Goal: Task Accomplishment & Management: Understand process/instructions

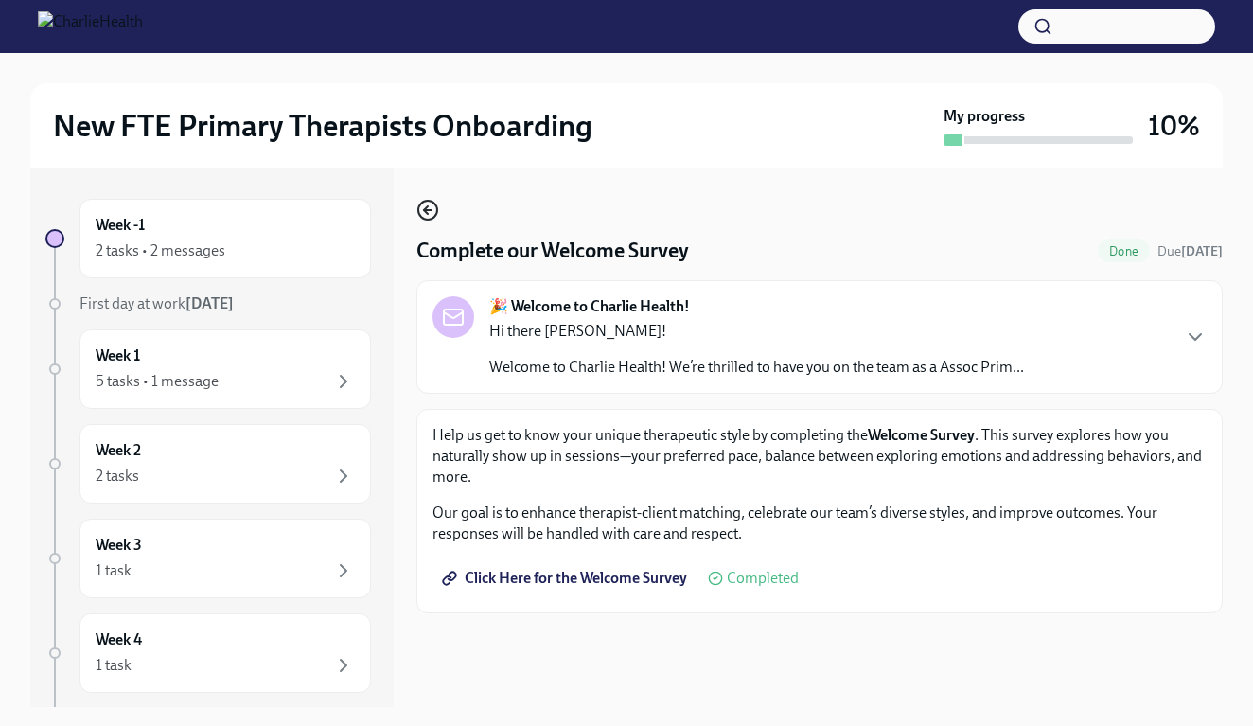
click at [425, 211] on icon "button" at bounding box center [426, 210] width 4 height 8
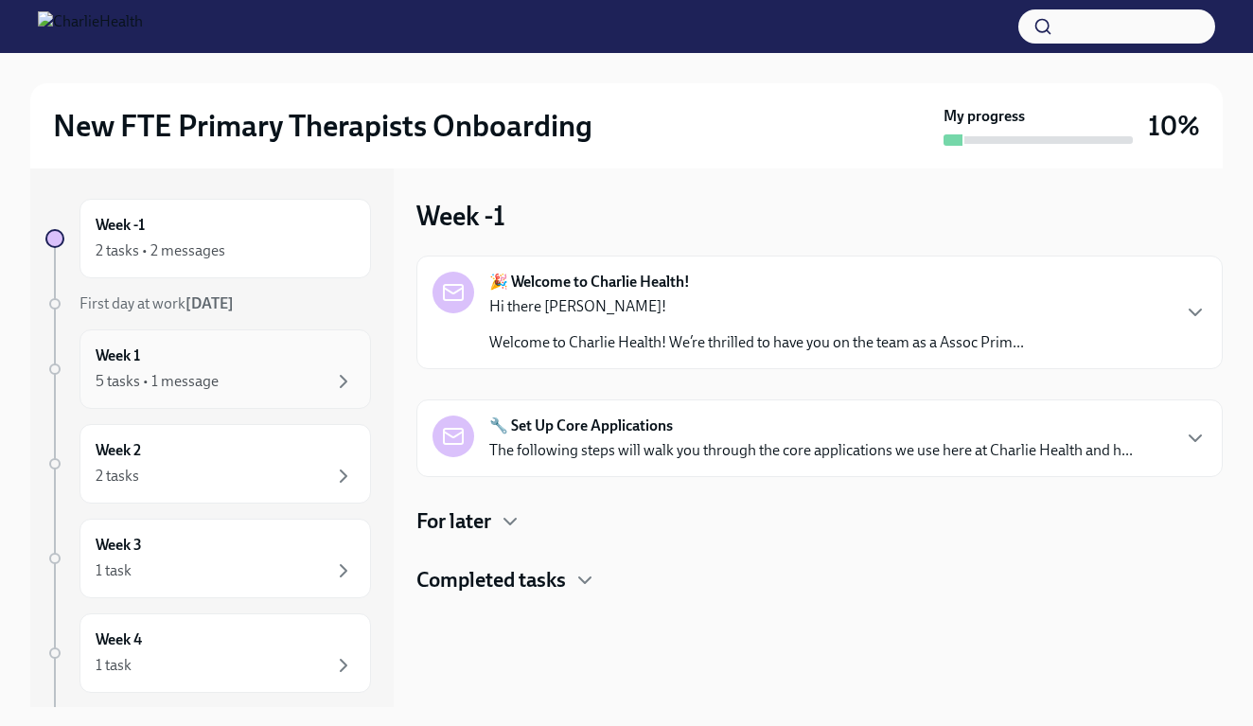
click at [295, 376] on div "5 tasks • 1 message" at bounding box center [225, 381] width 259 height 23
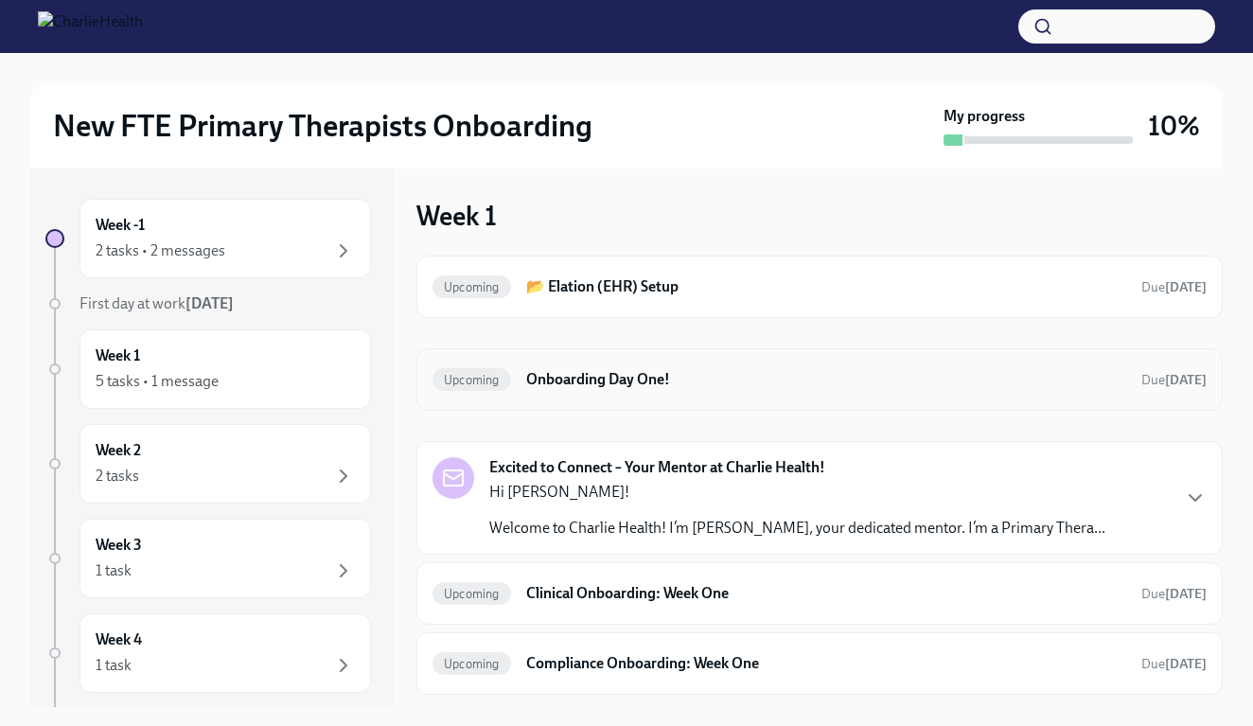
click at [560, 374] on h6 "Onboarding Day One!" at bounding box center [826, 379] width 600 height 21
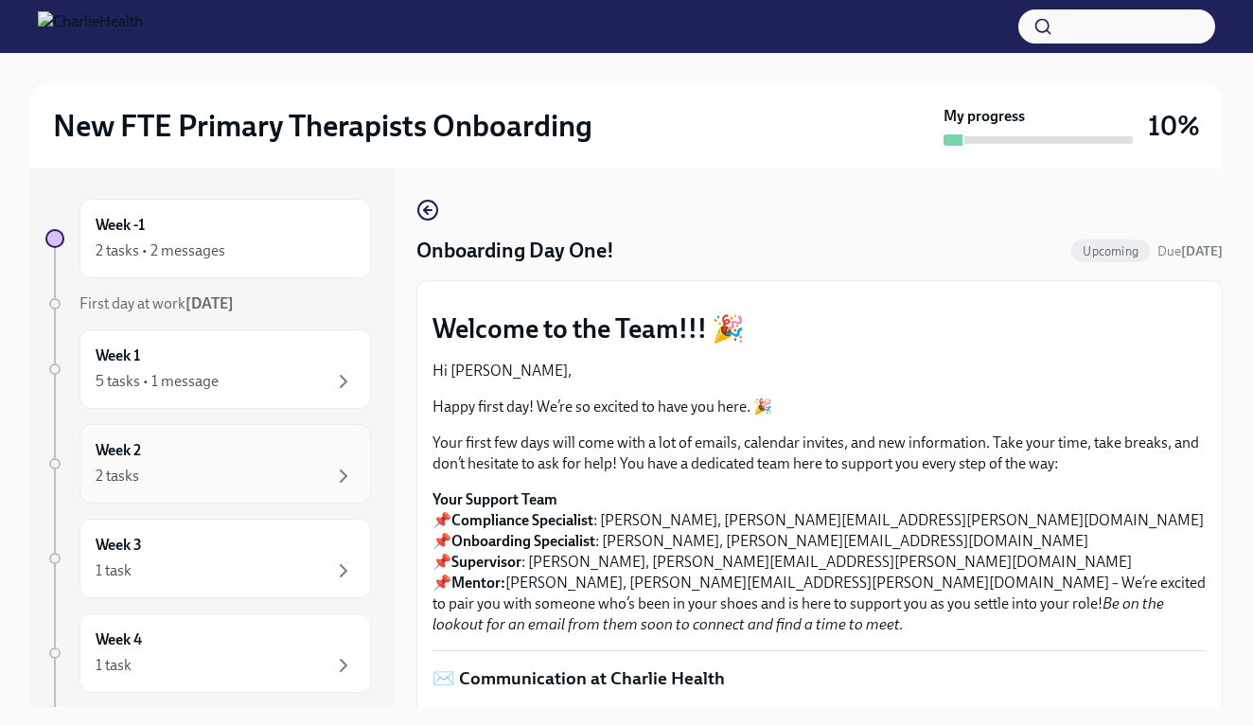
click at [311, 443] on div "Week 2 2 tasks" at bounding box center [225, 463] width 259 height 47
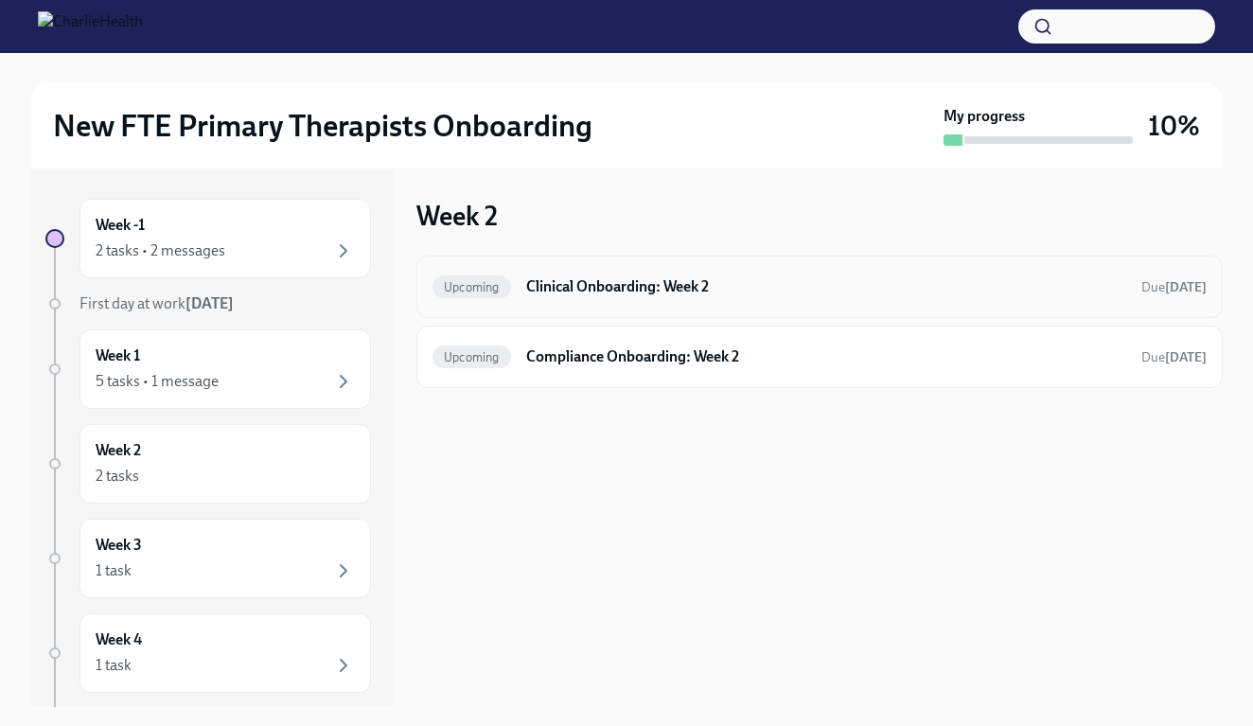
click at [557, 286] on h6 "Clinical Onboarding: Week 2" at bounding box center [826, 286] width 600 height 21
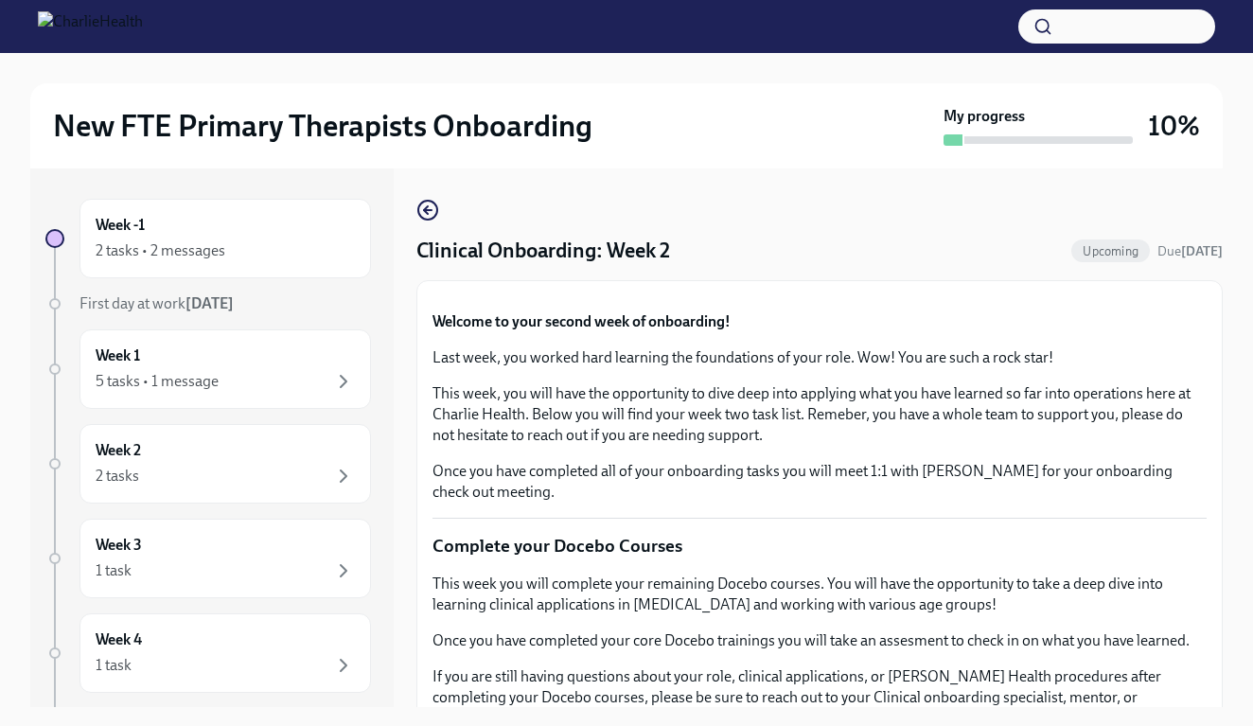
click at [912, 257] on div "Clinical Onboarding: Week 2 Upcoming Due [DATE]" at bounding box center [819, 251] width 806 height 28
click at [428, 213] on icon "button" at bounding box center [426, 210] width 4 height 8
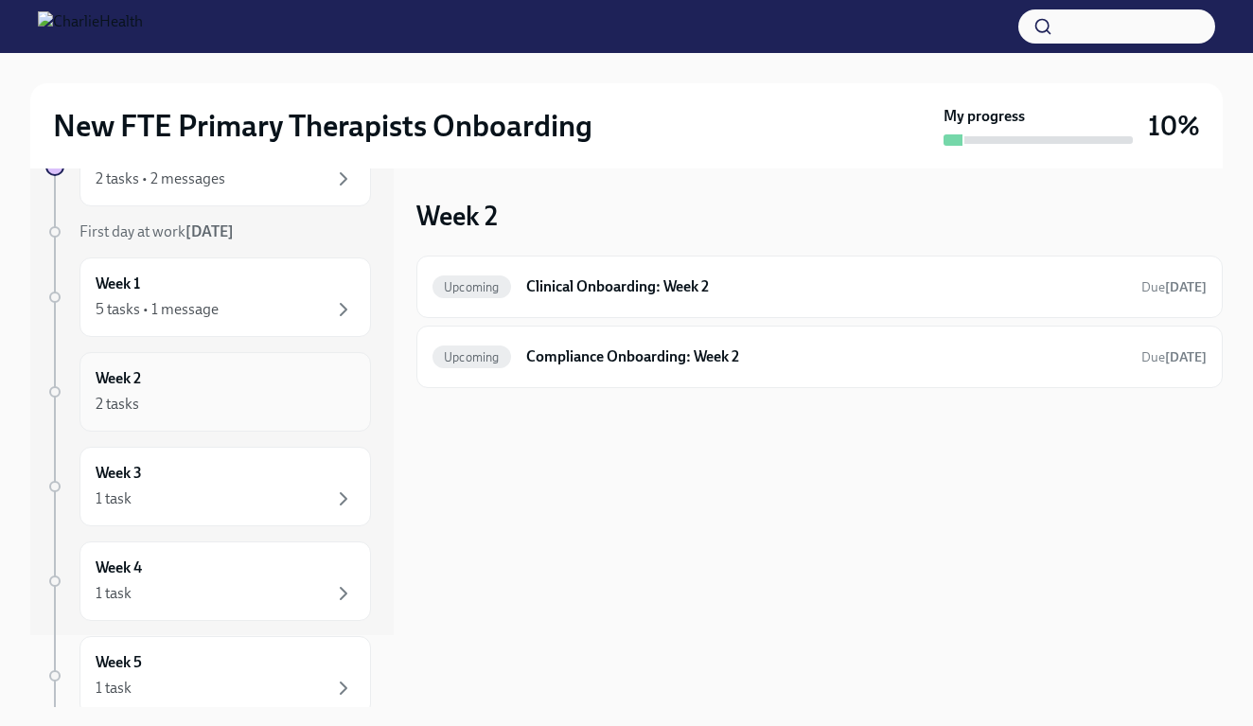
scroll to position [108, 0]
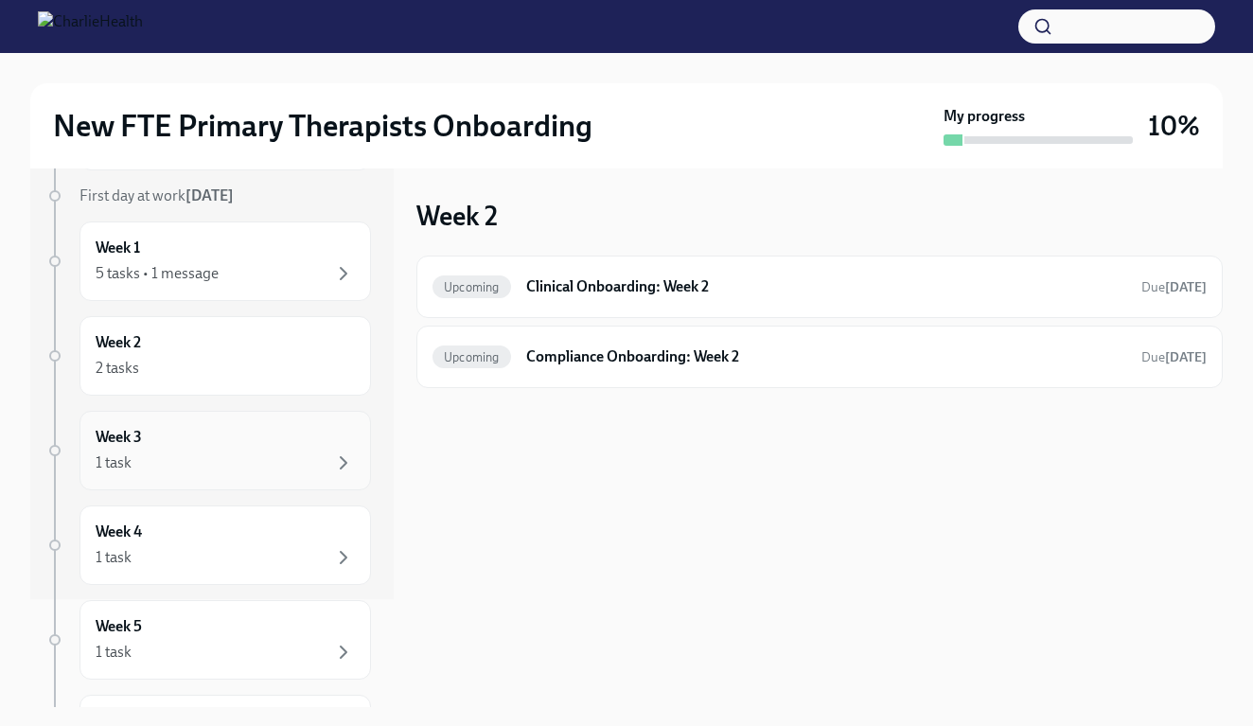
click at [269, 451] on div "Week 3 1 task" at bounding box center [225, 450] width 259 height 47
click at [582, 298] on div "Upcoming Provide an FBI Clearance Letter for [US_STATE] Due [DATE]" at bounding box center [820, 287] width 774 height 30
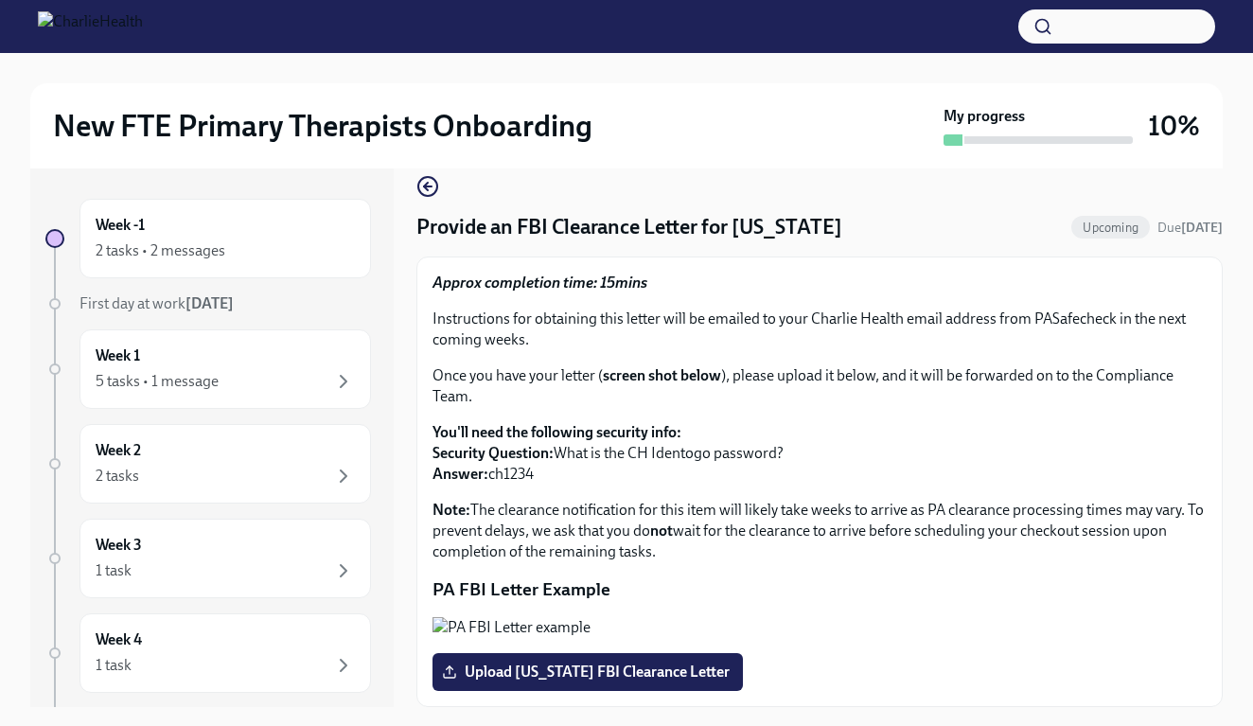
scroll to position [260, 0]
click at [272, 562] on div "1 task" at bounding box center [225, 570] width 259 height 23
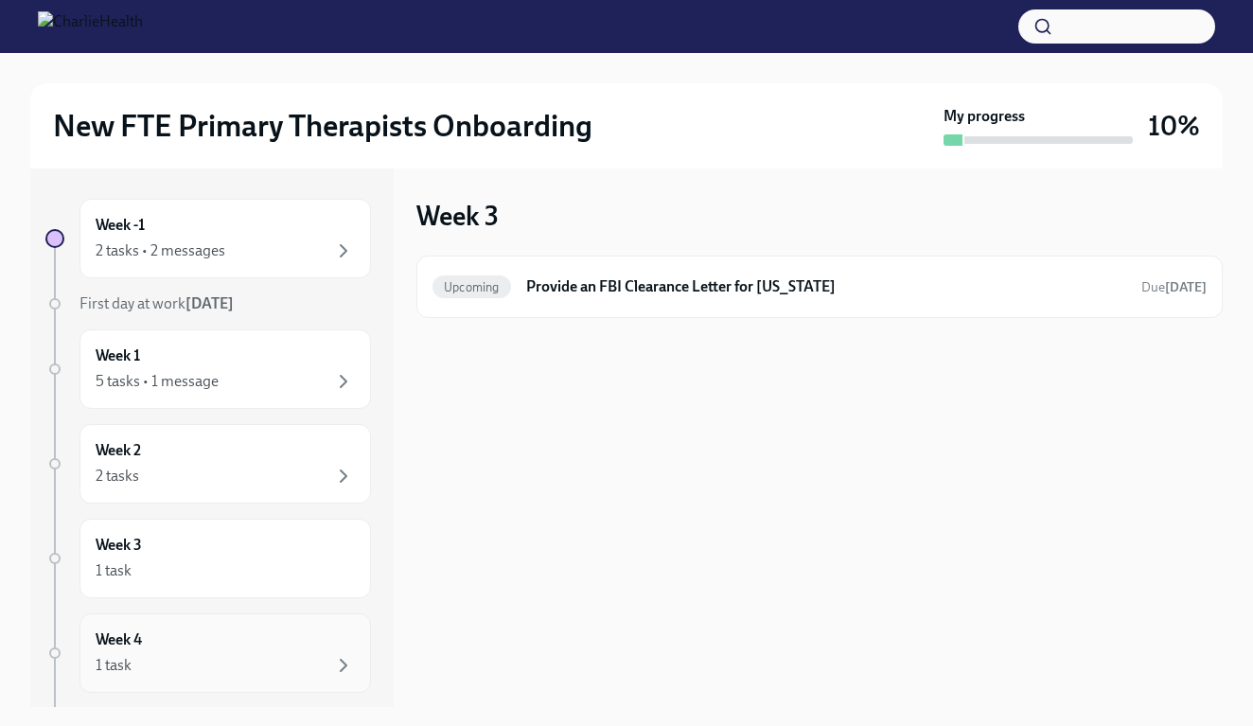
click at [280, 655] on div "1 task" at bounding box center [225, 665] width 259 height 23
click at [281, 655] on div "1 task" at bounding box center [225, 665] width 259 height 23
click at [284, 570] on div "1 task" at bounding box center [225, 570] width 259 height 23
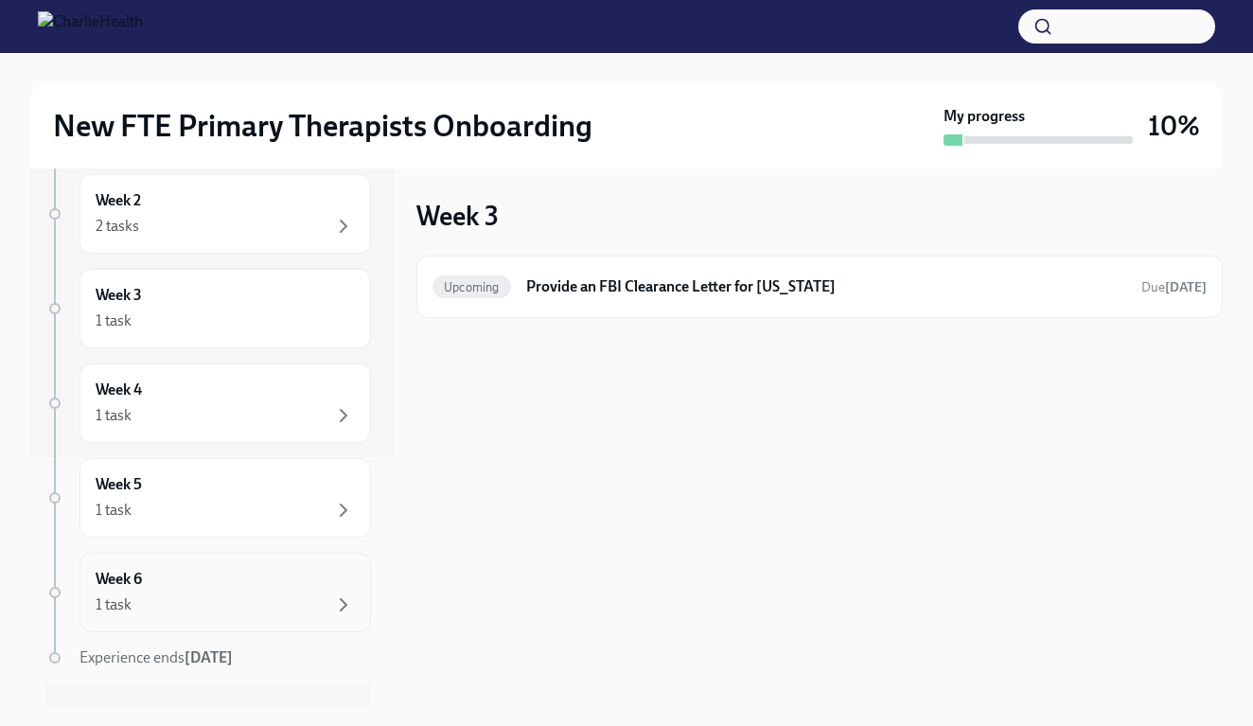
scroll to position [248, 0]
click at [283, 497] on div "Week 5 1 task" at bounding box center [225, 499] width 259 height 47
click at [285, 562] on div "Week 6 1 task" at bounding box center [226, 595] width 292 height 80
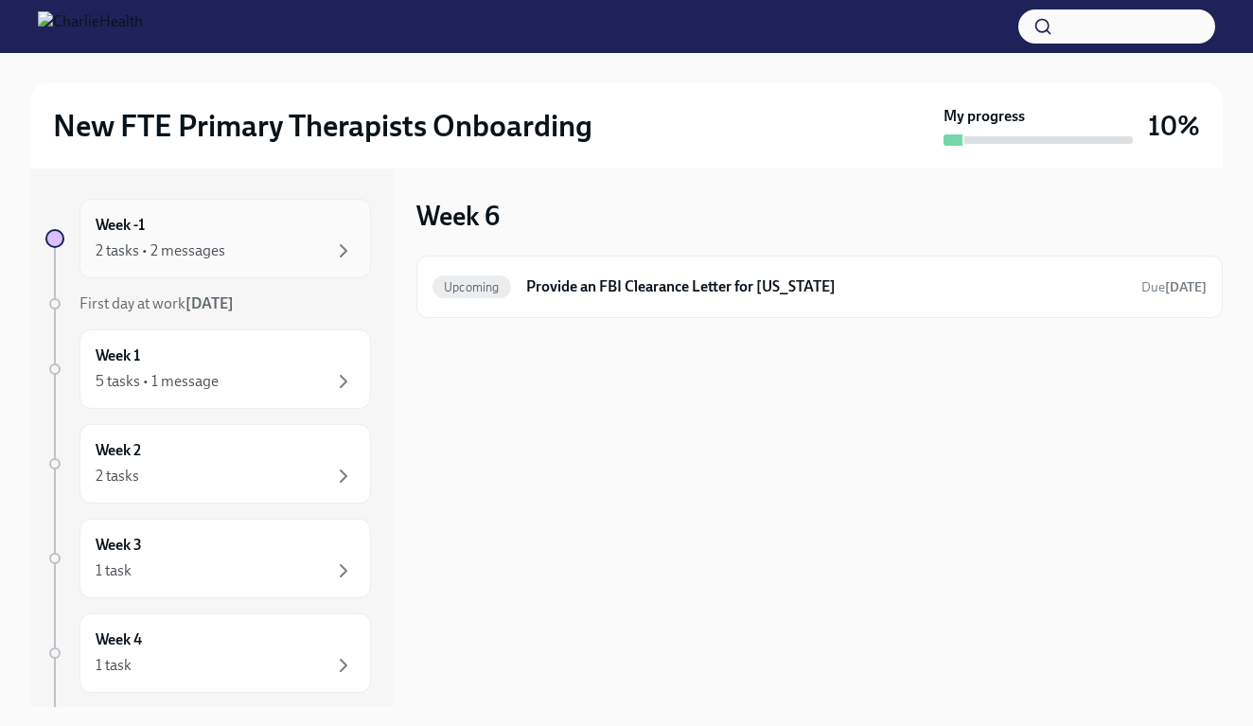
click at [287, 270] on div "Week -1 2 tasks • 2 messages" at bounding box center [226, 239] width 292 height 80
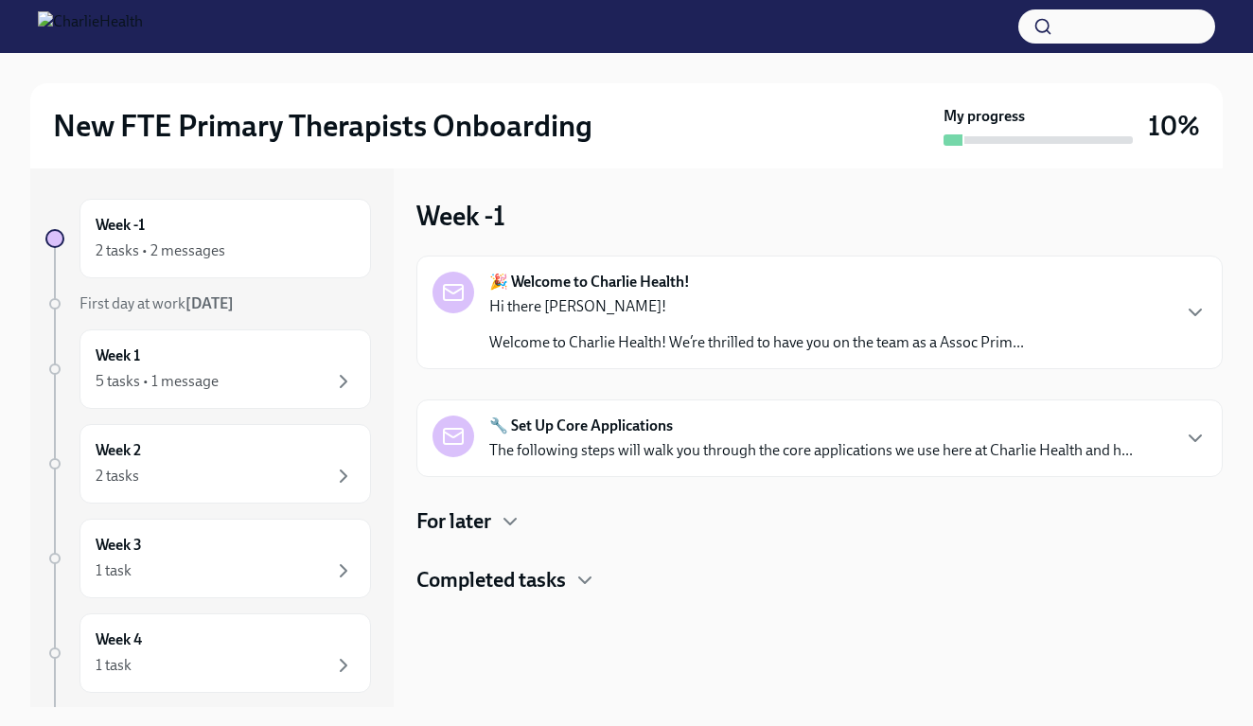
click at [534, 452] on p "The following steps will walk you through the core applications we use here at …" at bounding box center [811, 450] width 644 height 21
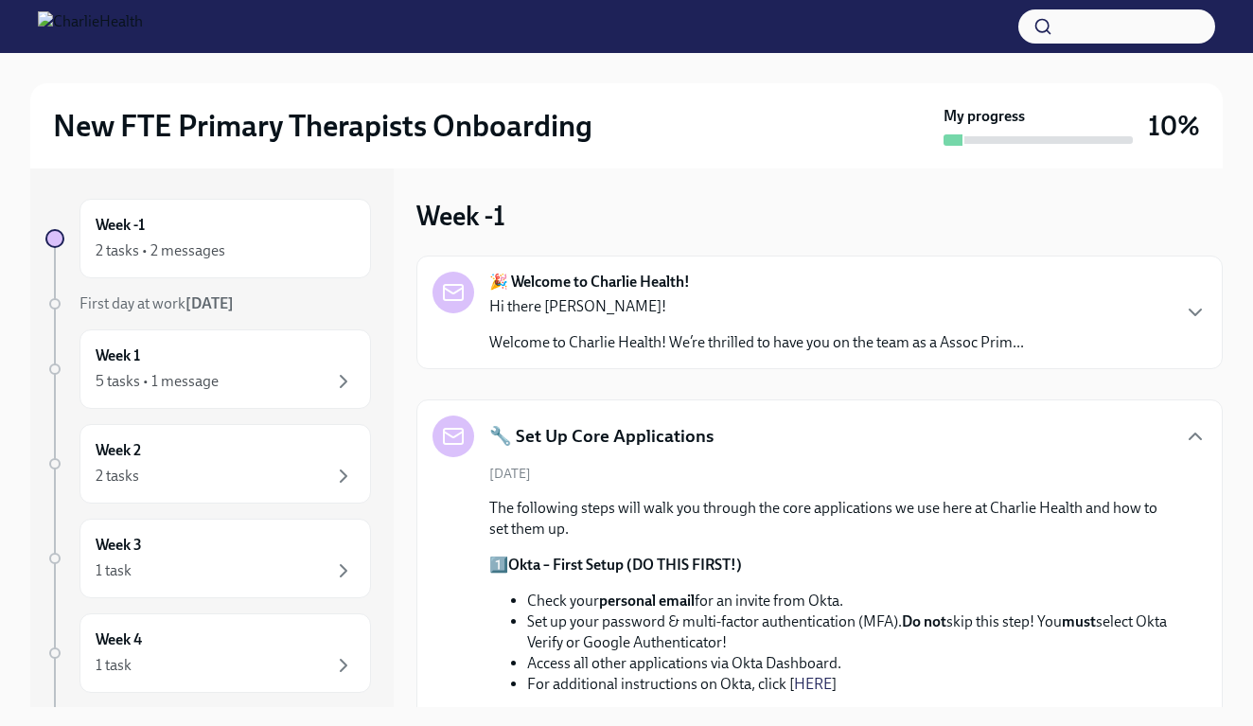
click at [535, 564] on strong "Okta – First Setup (DO THIS FIRST!)" at bounding box center [625, 565] width 234 height 18
click at [493, 562] on p "1️⃣ Okta – First Setup (DO THIS FIRST!)" at bounding box center [832, 565] width 687 height 21
click at [693, 563] on strong "Okta – First Setup (DO THIS FIRST!)" at bounding box center [625, 565] width 234 height 18
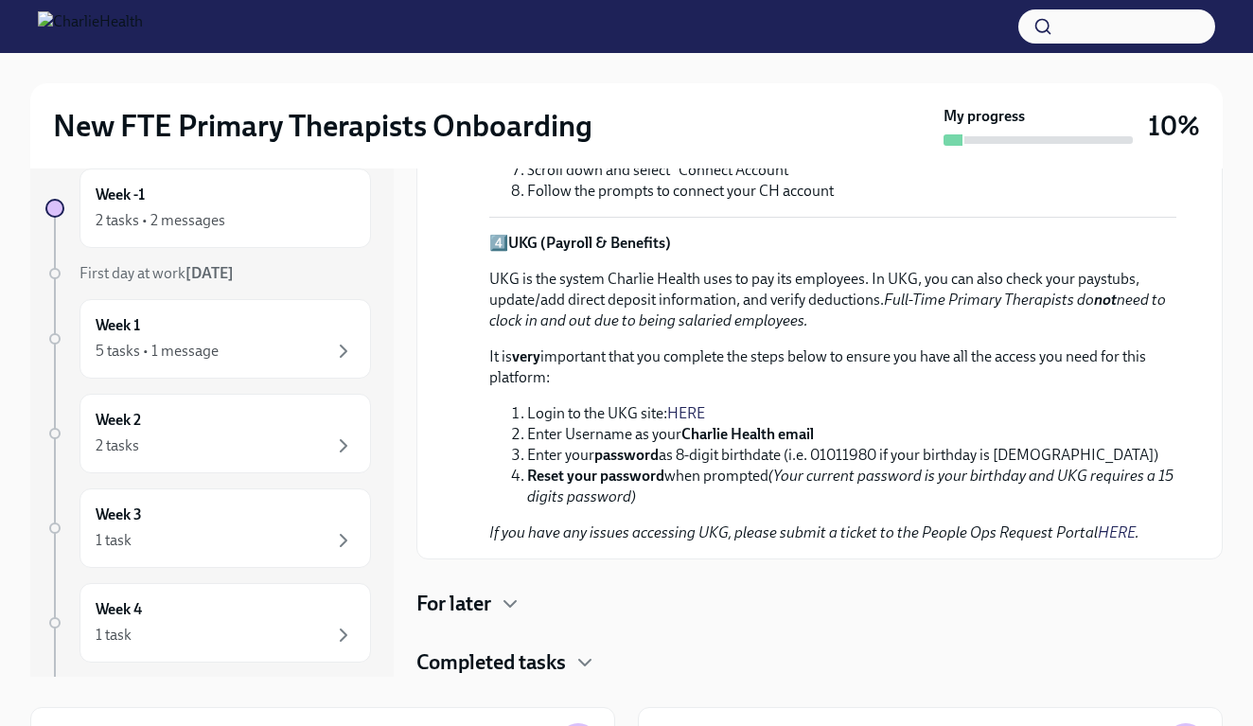
scroll to position [31, 0]
